Goal: Transaction & Acquisition: Subscribe to service/newsletter

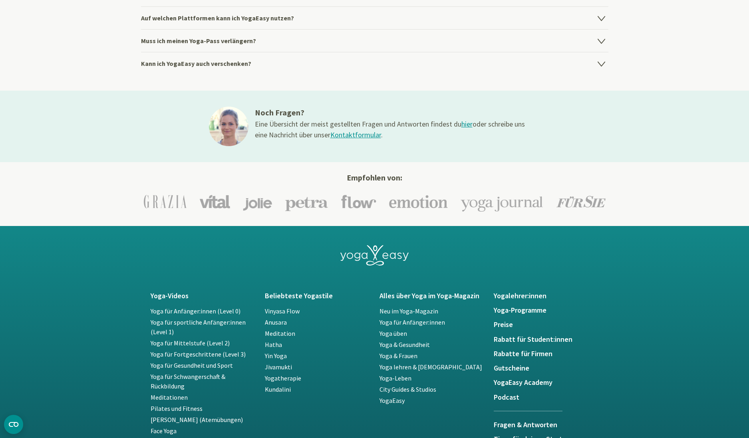
scroll to position [1406, 0]
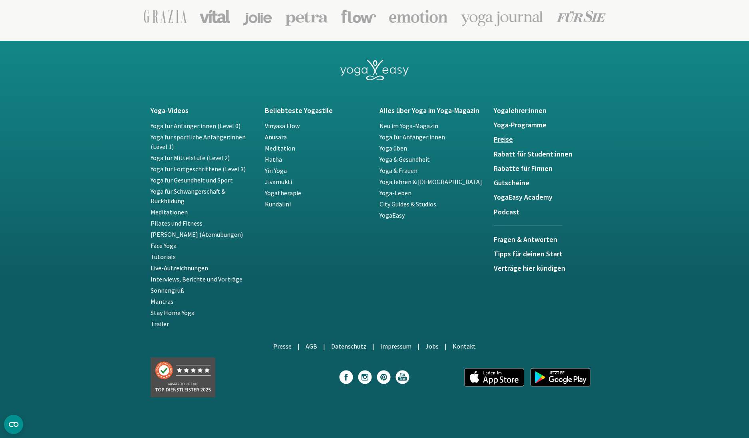
click at [510, 142] on h5 "Preise" at bounding box center [546, 139] width 105 height 8
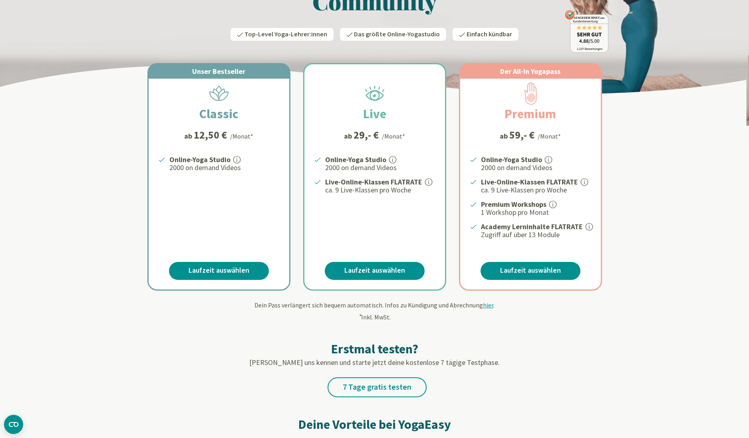
scroll to position [91, 0]
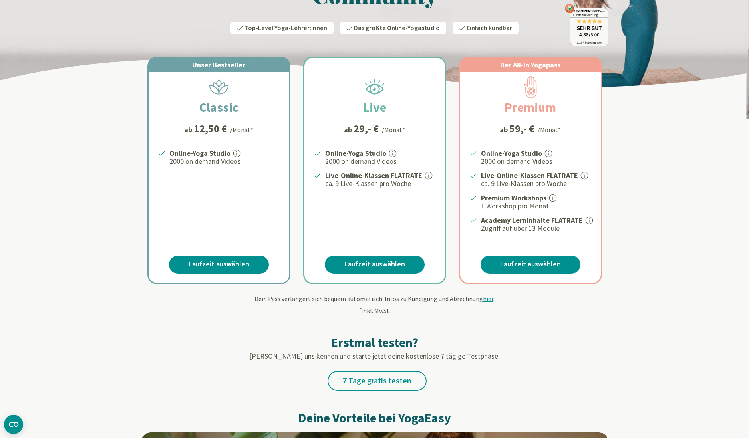
drag, startPoint x: 562, startPoint y: 131, endPoint x: 526, endPoint y: 81, distance: 61.7
click at [526, 81] on div "Der All-In Yogapass Premium ab 59,- € /Monat* Online-Yoga Studio 2000 on demand…" at bounding box center [530, 170] width 141 height 225
click at [506, 109] on h2 "Premium" at bounding box center [530, 107] width 90 height 19
drag, startPoint x: 504, startPoint y: 107, endPoint x: 566, endPoint y: 127, distance: 64.7
click at [558, 127] on div "Der All-In Yogapass Premium ab 59,- € /Monat* Online-Yoga Studio 2000 on demand…" at bounding box center [530, 170] width 141 height 225
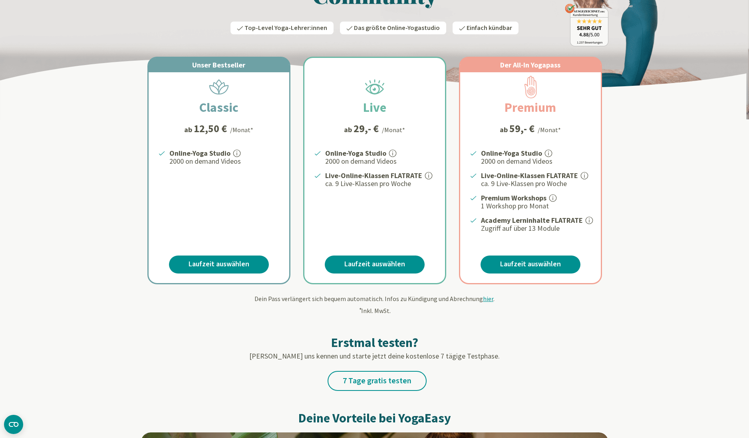
click at [566, 127] on div "Der All-In Yogapass Premium ab 59,- € /Monat* Online-Yoga Studio 2000 on demand…" at bounding box center [530, 170] width 141 height 225
drag, startPoint x: 564, startPoint y: 130, endPoint x: 508, endPoint y: 109, distance: 60.4
click at [502, 108] on div "Der All-In Yogapass Premium ab 59,- € /Monat* Online-Yoga Studio 2000 on demand…" at bounding box center [530, 170] width 141 height 225
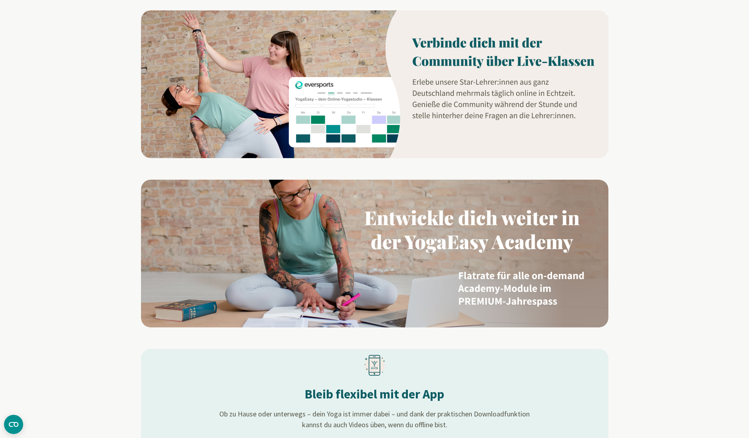
scroll to position [0, 0]
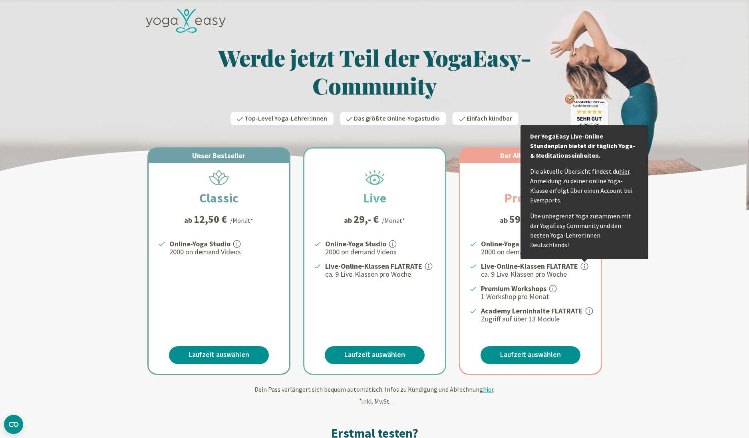
drag, startPoint x: 512, startPoint y: 175, endPoint x: 602, endPoint y: 325, distance: 175.2
click at [602, 325] on div "Der All-In Yogapass Premium ab 59,- € /Monat* Online-Yoga Studio 2000 on demand…" at bounding box center [530, 261] width 143 height 228
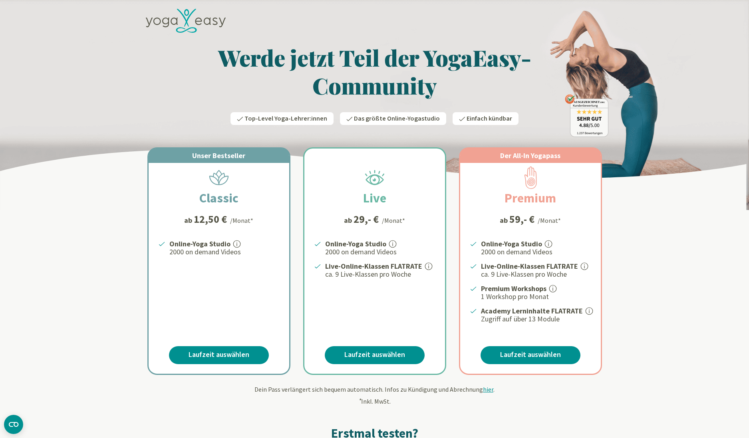
click at [590, 325] on div "Der All-In Yogapass Premium ab 59,- € /Monat* Online-Yoga Studio 2000 on demand…" at bounding box center [530, 261] width 141 height 225
drag, startPoint x: 522, startPoint y: 219, endPoint x: 563, endPoint y: 222, distance: 40.5
click at [563, 222] on div "ab 59,- € /Monat*" at bounding box center [530, 220] width 71 height 12
drag, startPoint x: 502, startPoint y: 190, endPoint x: 557, endPoint y: 228, distance: 66.9
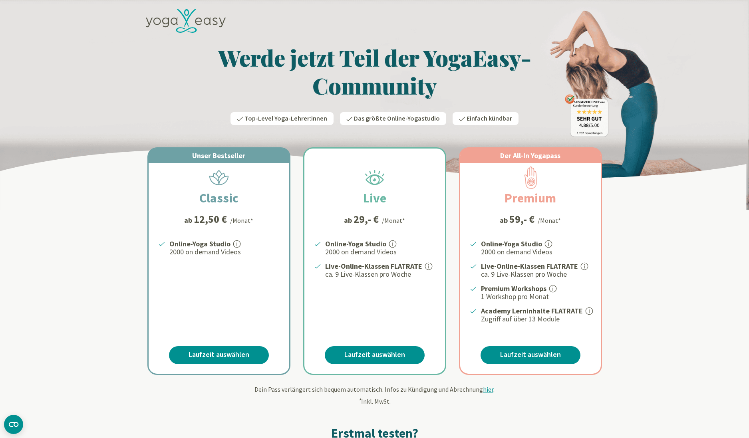
click at [557, 228] on div "Der All-In Yogapass Premium ab 59,- € /Monat* Online-Yoga Studio 2000 on demand…" at bounding box center [530, 261] width 141 height 225
click at [566, 199] on h2 "Premium" at bounding box center [530, 198] width 90 height 19
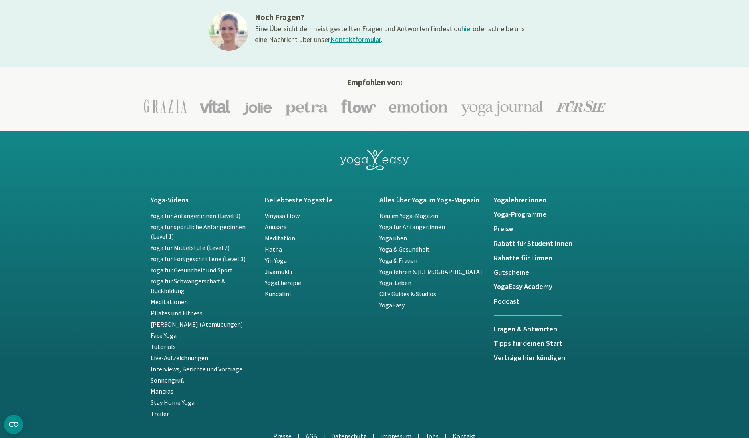
scroll to position [1651, 0]
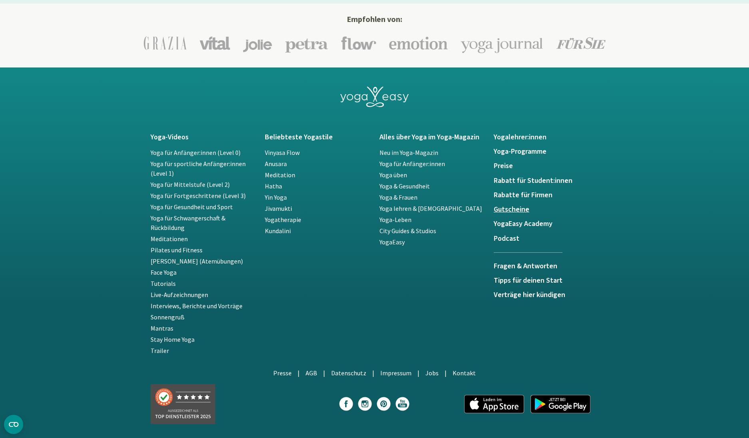
click at [516, 210] on h5 "Gutscheine" at bounding box center [546, 210] width 105 height 8
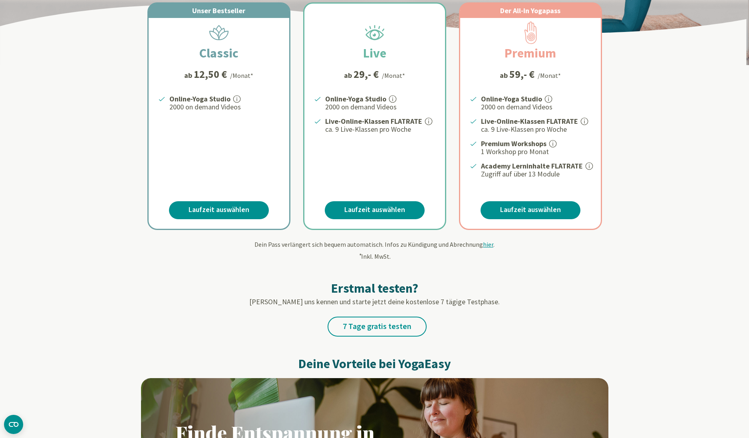
scroll to position [0, 0]
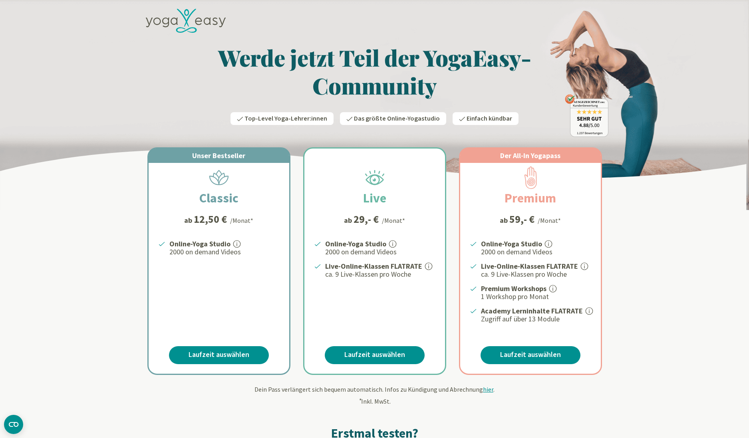
drag, startPoint x: 557, startPoint y: 205, endPoint x: 514, endPoint y: 165, distance: 58.5
click at [508, 177] on div "Der All-In Yogapass Premium ab 59,- € /Monat* Online-Yoga Studio 2000 on demand…" at bounding box center [530, 261] width 141 height 225
click at [514, 164] on div "Der All-In Yogapass Premium ab 59,- € /Monat* Online-Yoga Studio 2000 on demand…" at bounding box center [530, 261] width 141 height 225
drag, startPoint x: 500, startPoint y: 151, endPoint x: 627, endPoint y: 223, distance: 145.7
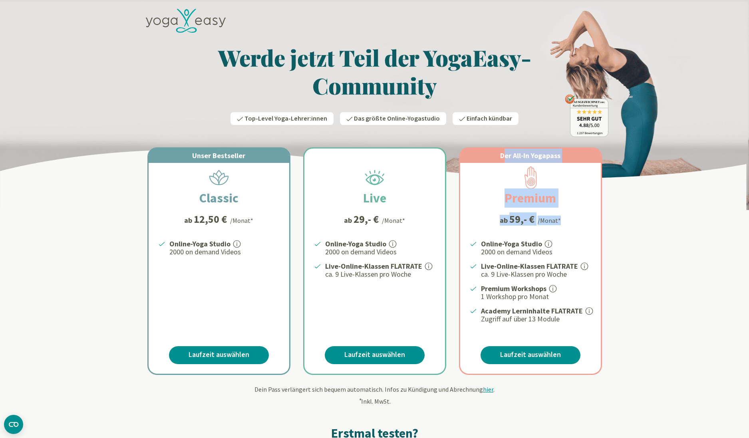
click at [535, 189] on h2 "Premium" at bounding box center [530, 198] width 90 height 19
drag, startPoint x: 562, startPoint y: 197, endPoint x: 487, endPoint y: 151, distance: 88.2
click at [483, 149] on div "Der All-In Yogapass Premium ab 59,- € /Monat* Online-Yoga Studio 2000 on demand…" at bounding box center [530, 261] width 141 height 225
click at [617, 63] on img at bounding box center [374, 105] width 749 height 210
